Goal: Task Accomplishment & Management: Use online tool/utility

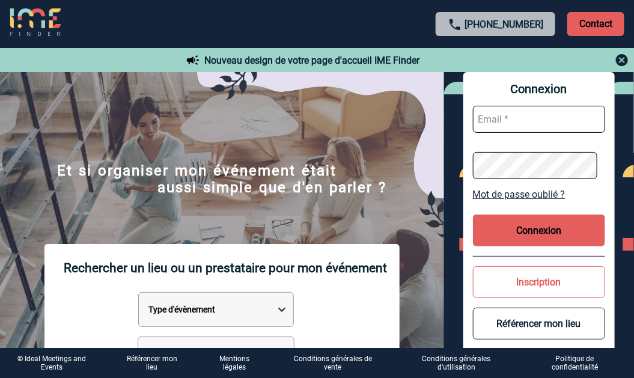
type input "[EMAIL_ADDRESS][DOMAIN_NAME]"
click at [537, 228] on button "Connexion" at bounding box center [539, 230] width 132 height 32
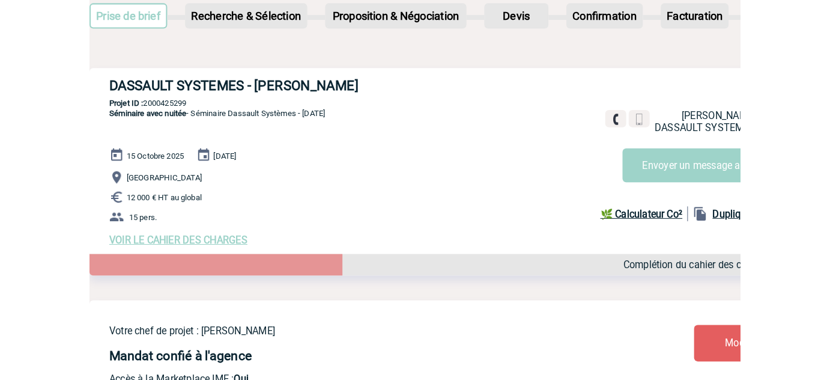
scroll to position [109, 0]
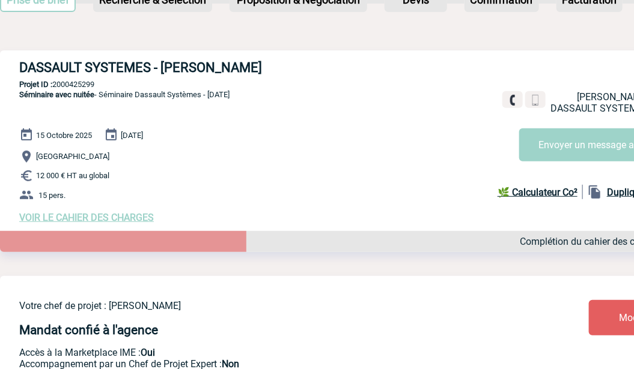
click at [70, 83] on p "Projet ID : 2000425299" at bounding box center [351, 84] width 703 height 9
click at [70, 84] on p "Projet ID : 2000425299" at bounding box center [351, 84] width 703 height 9
copy p "2000425299"
